Goal: Browse casually: Explore the website without a specific task or goal

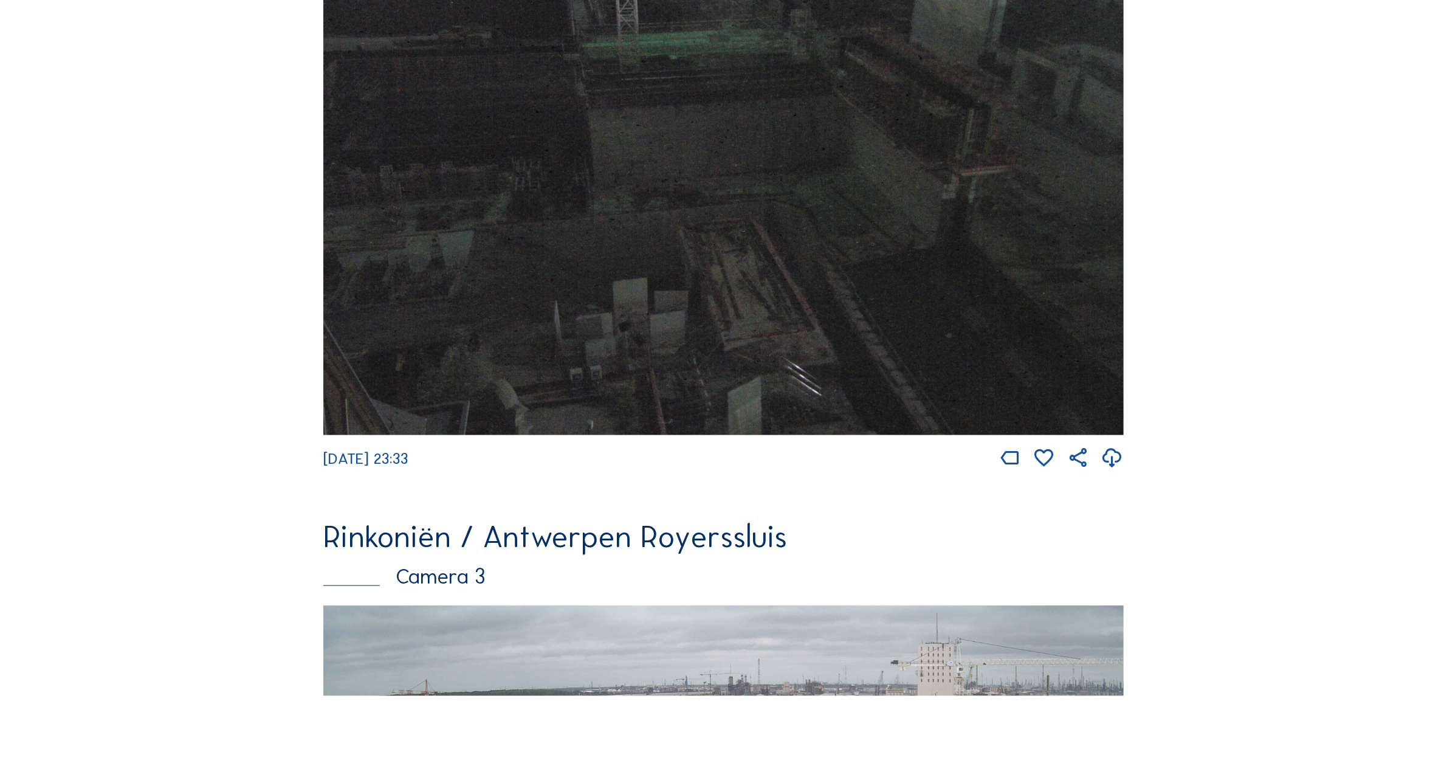
scroll to position [1996, 0]
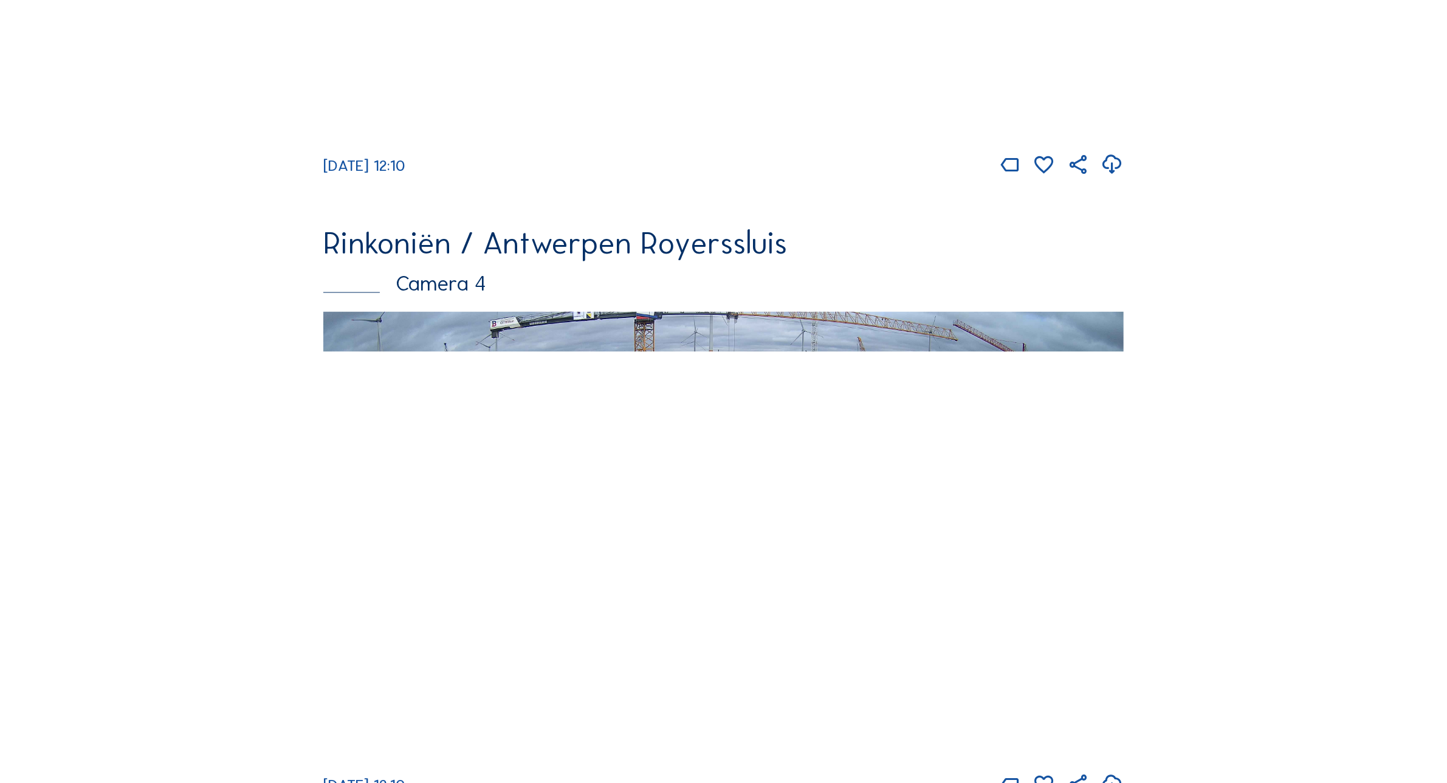
scroll to position [2529, 0]
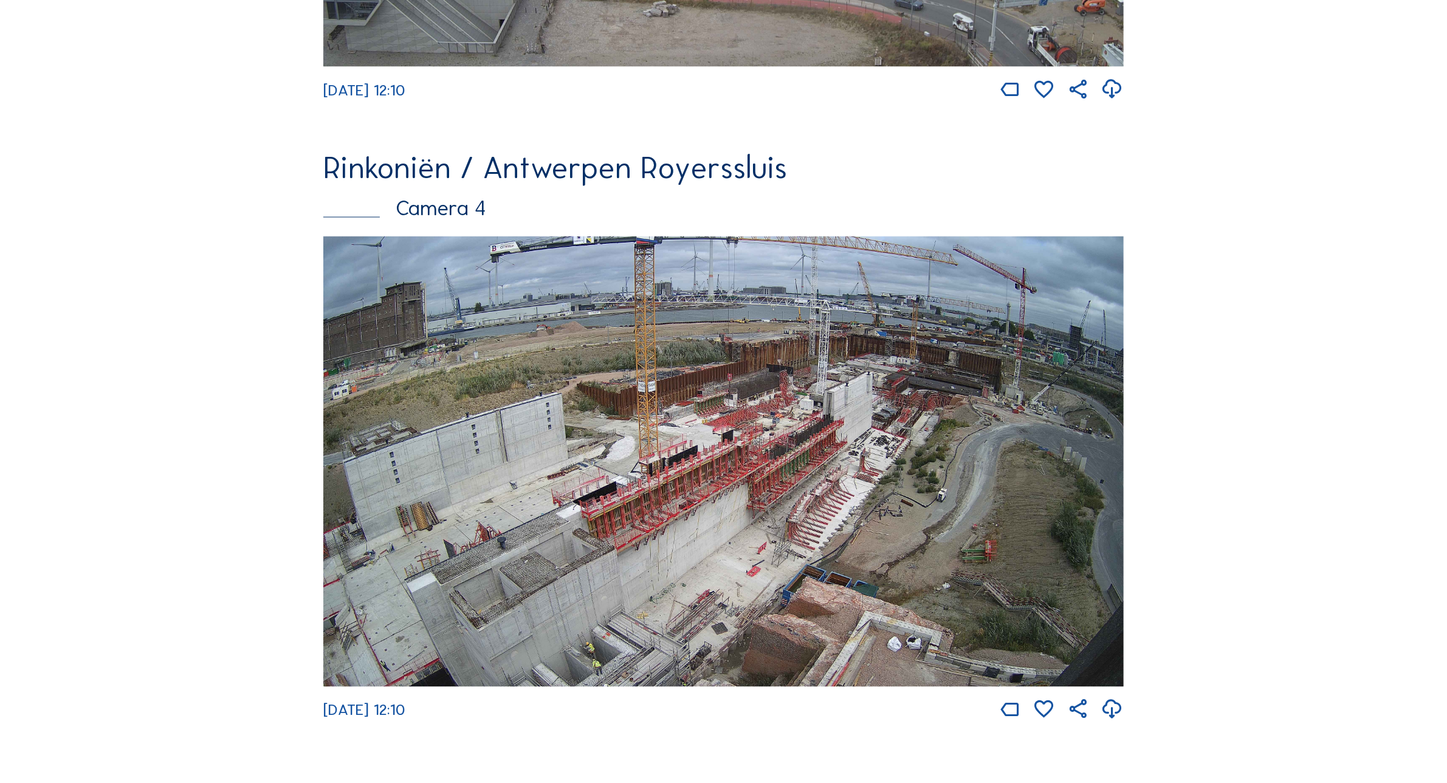
click at [918, 416] on img at bounding box center [723, 461] width 801 height 450
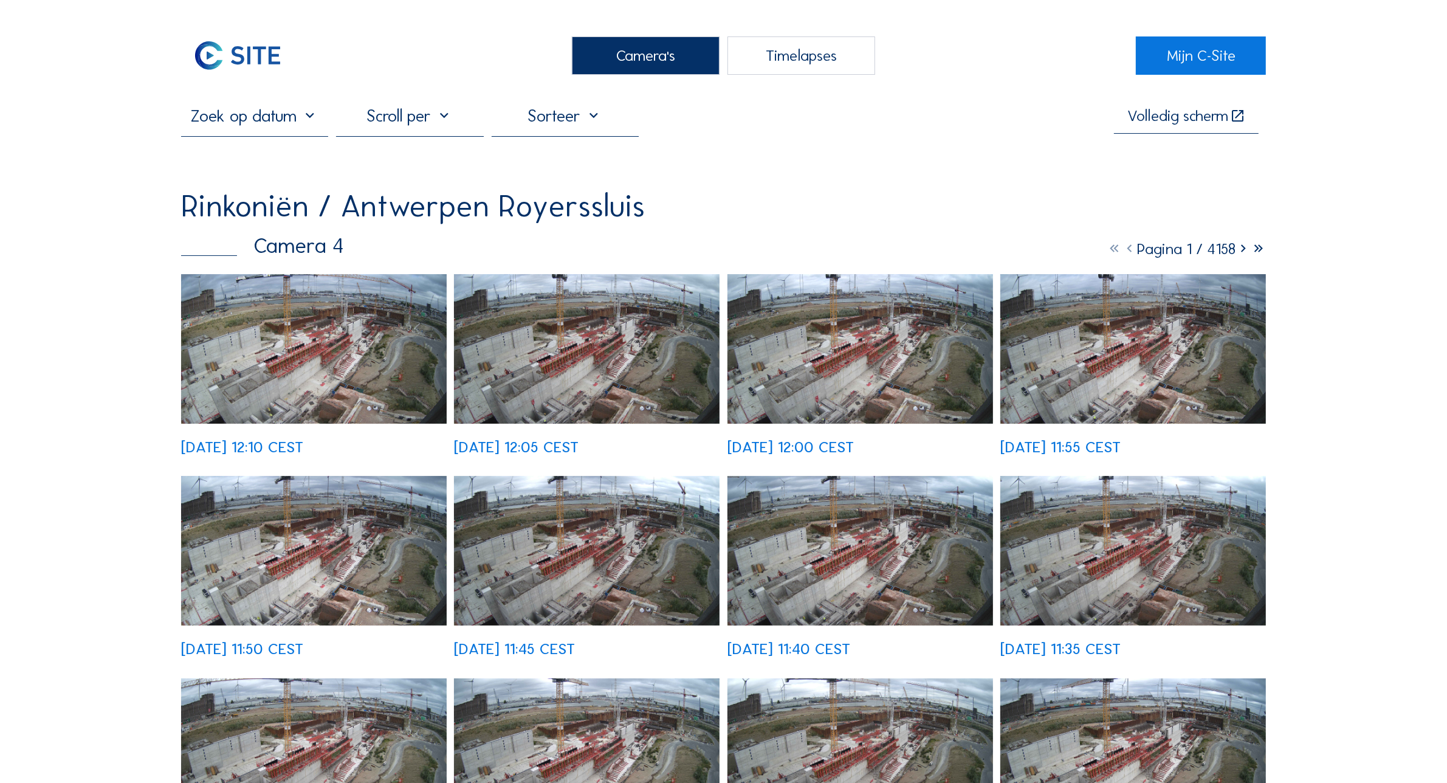
click at [377, 317] on img at bounding box center [314, 349] width 266 height 150
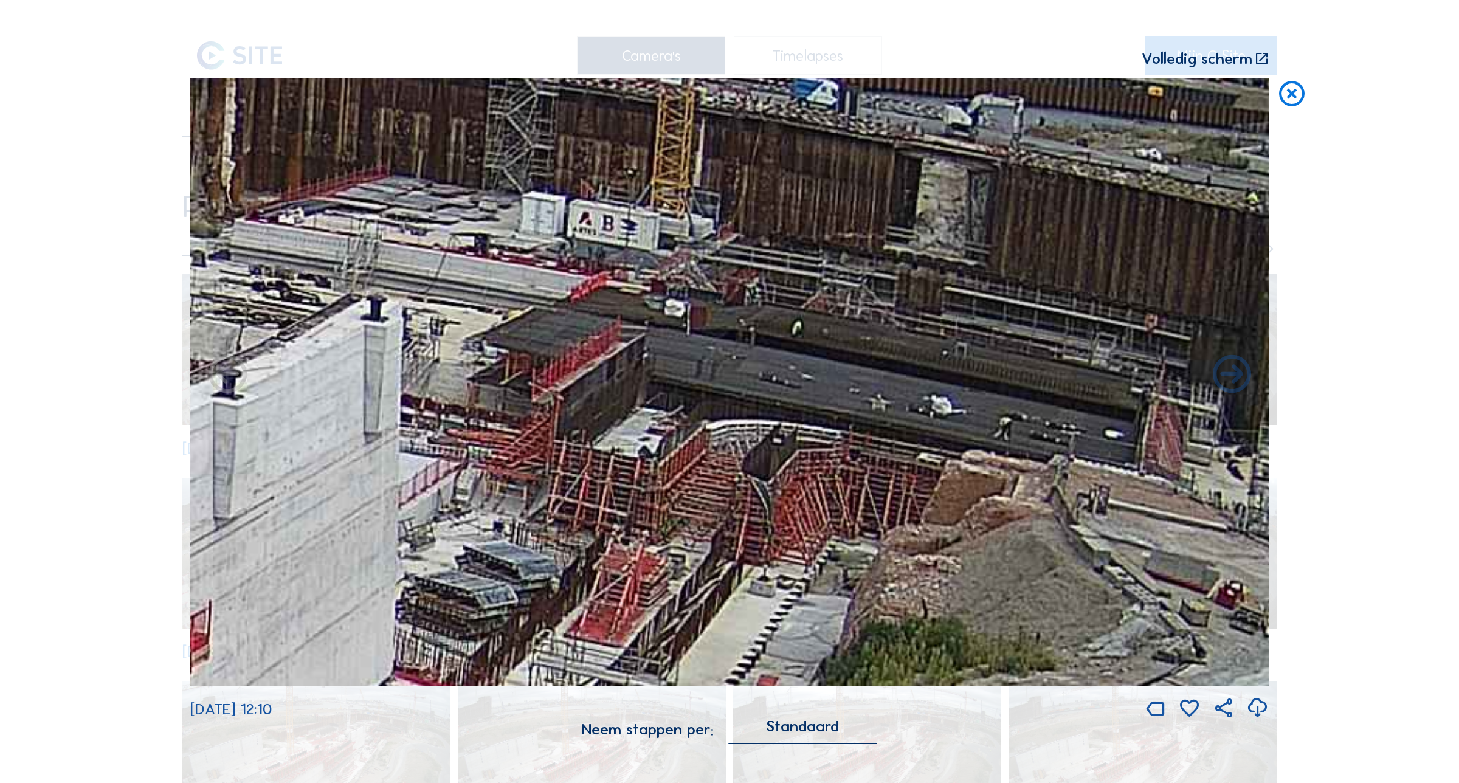
drag, startPoint x: 956, startPoint y: 263, endPoint x: 804, endPoint y: 436, distance: 230.0
click at [804, 436] on img at bounding box center [729, 381] width 1079 height 607
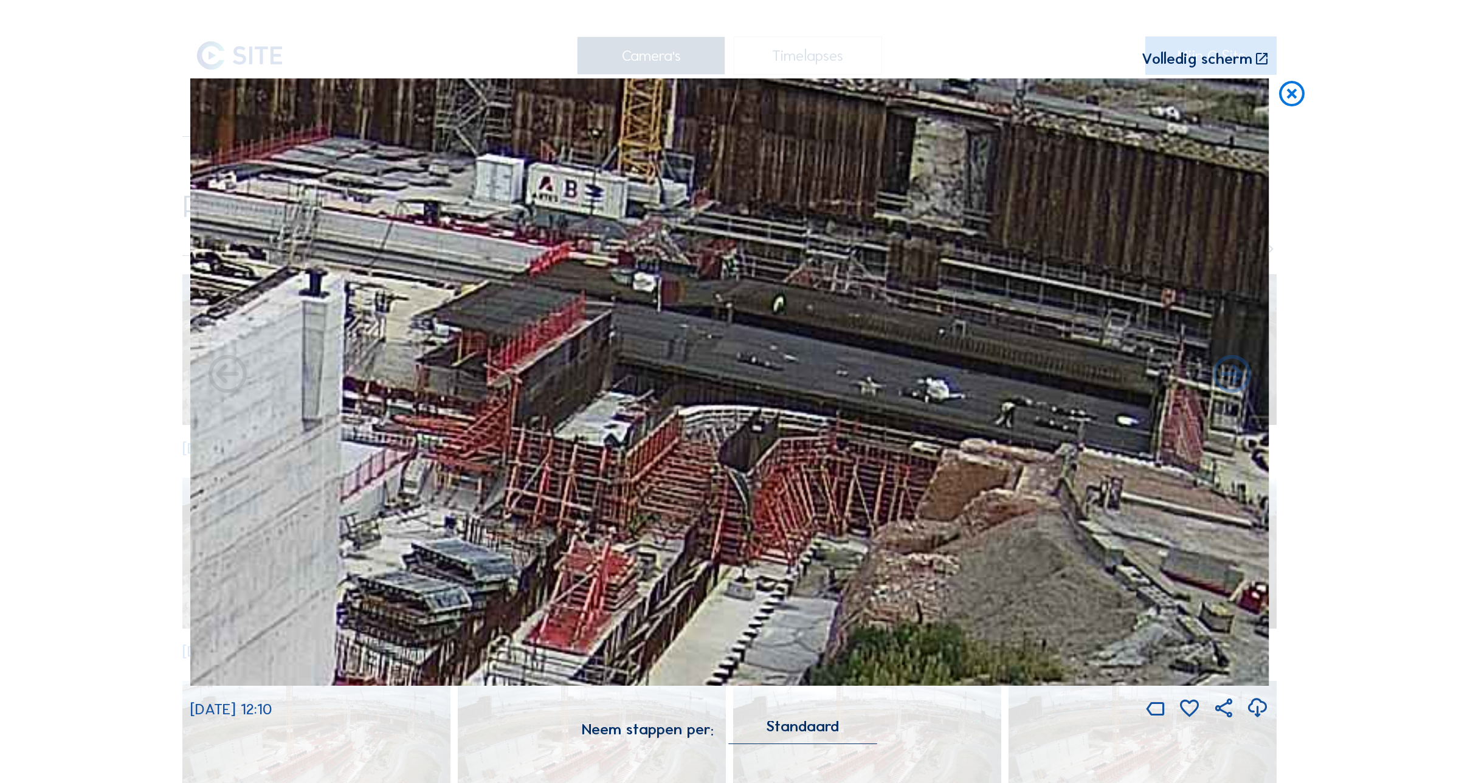
drag, startPoint x: 771, startPoint y: 465, endPoint x: 807, endPoint y: 402, distance: 72.7
click at [807, 402] on img at bounding box center [729, 381] width 1079 height 607
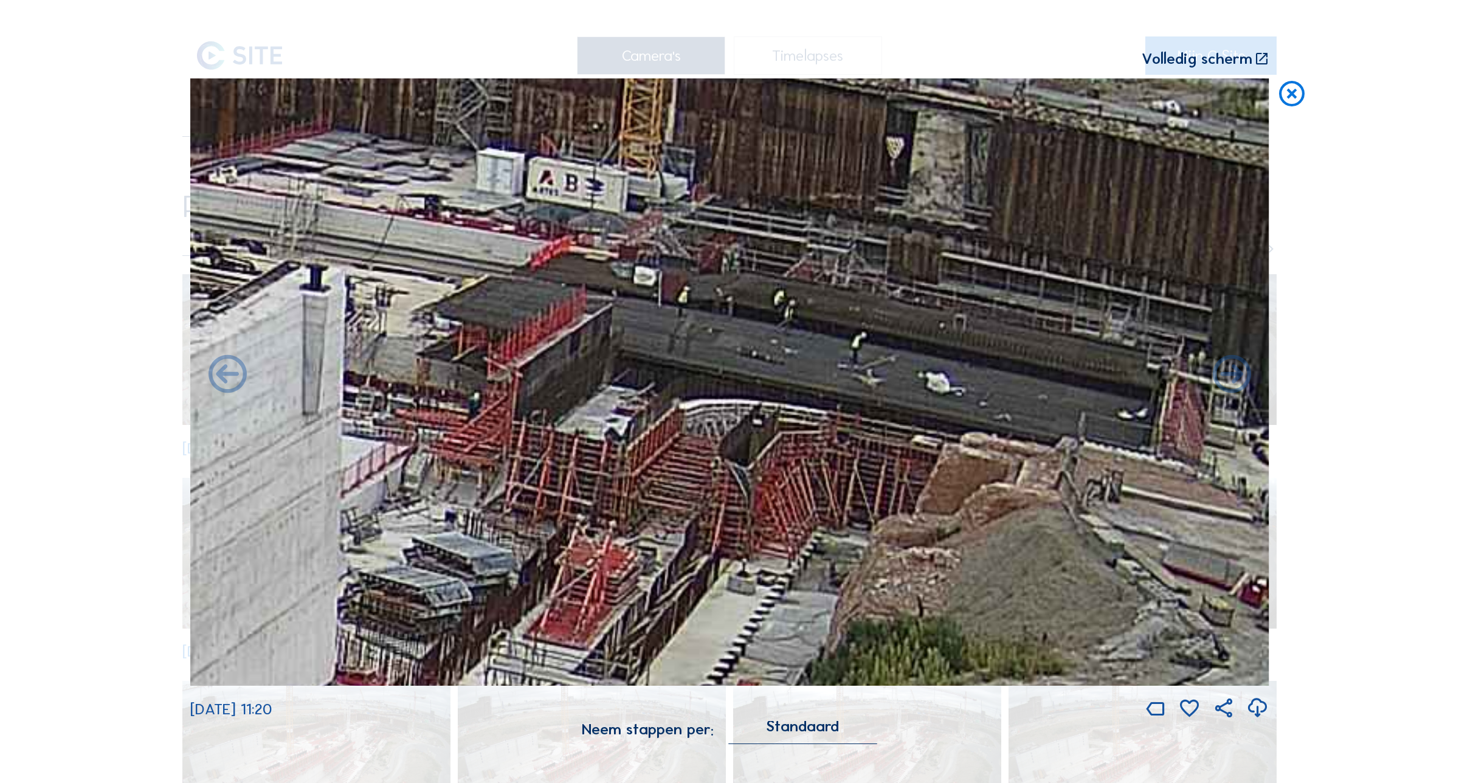
click at [1298, 102] on icon at bounding box center [1292, 94] width 30 height 32
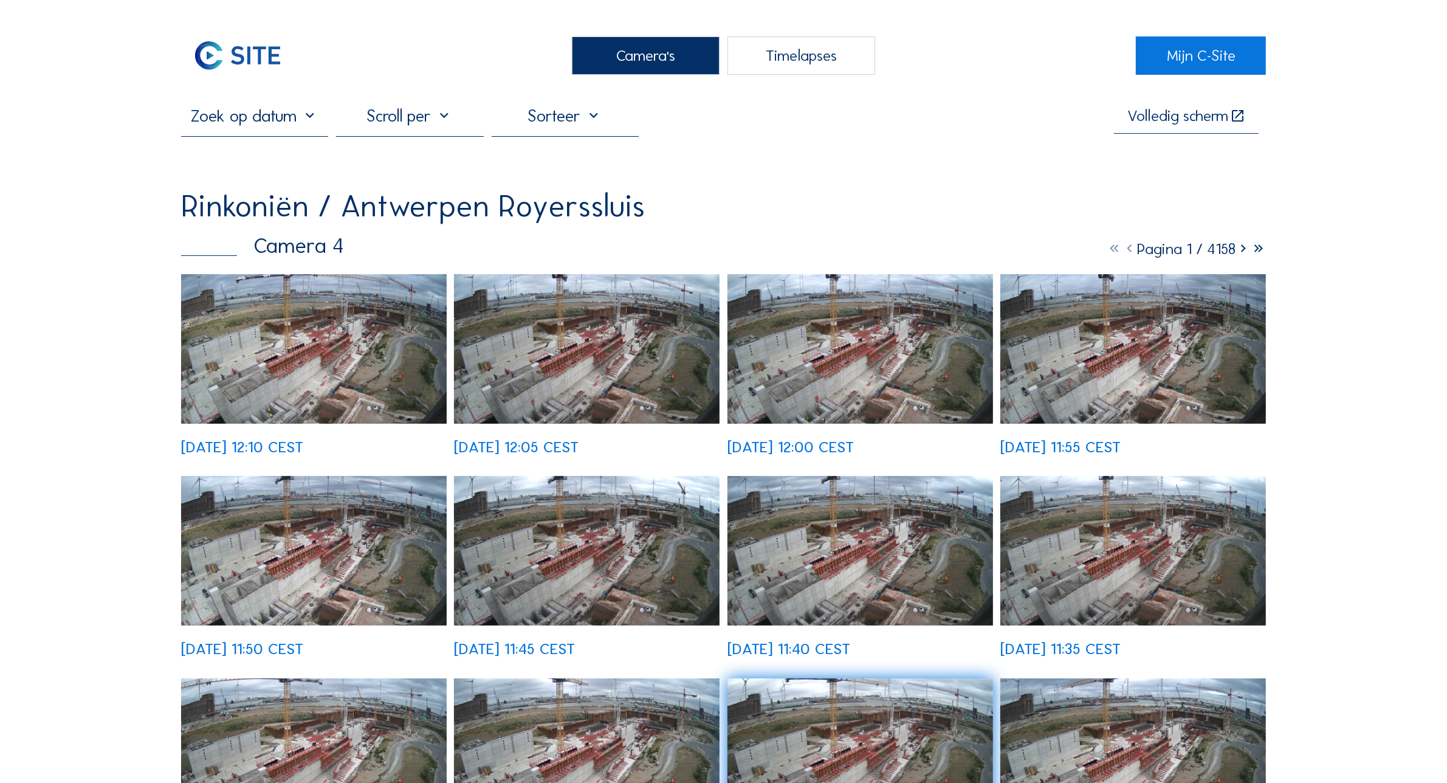
click at [661, 49] on div "Camera's" at bounding box center [646, 55] width 148 height 38
